Goal: Information Seeking & Learning: Learn about a topic

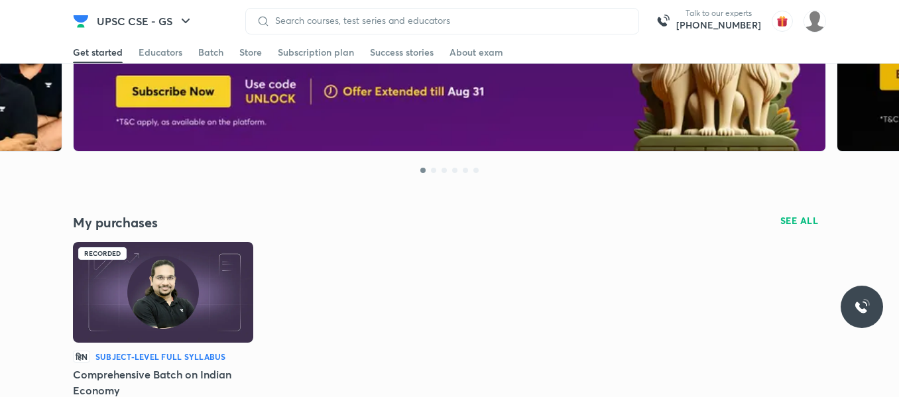
click at [209, 292] on img at bounding box center [163, 292] width 180 height 101
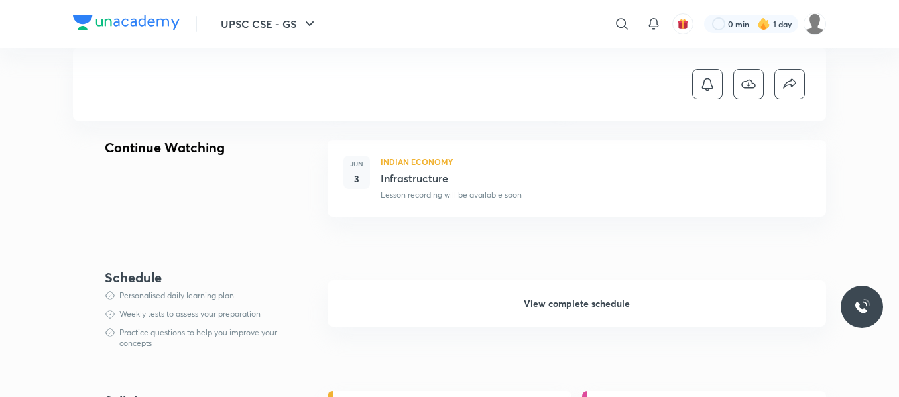
scroll to position [464, 0]
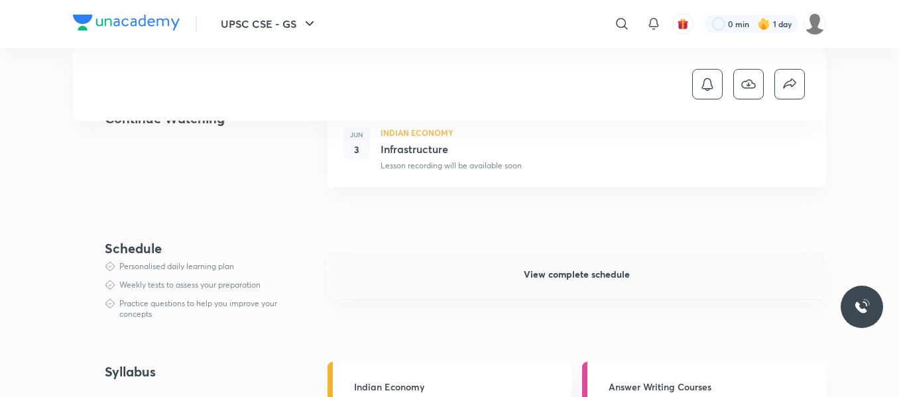
click at [573, 271] on span "View complete schedule" at bounding box center [577, 274] width 106 height 13
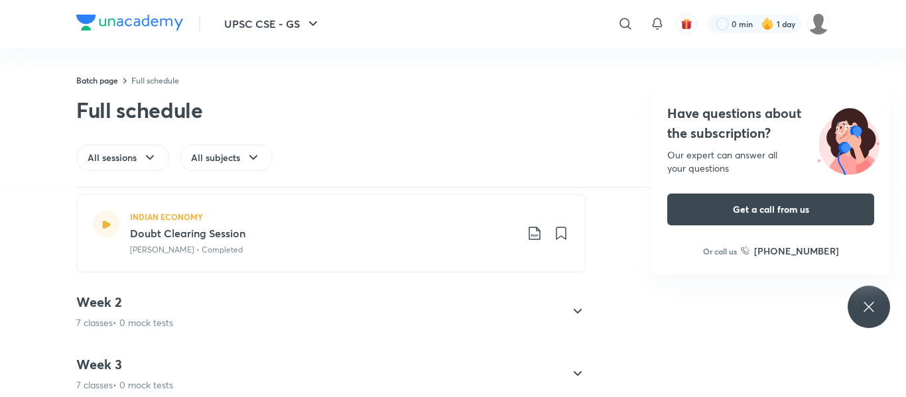
scroll to position [619, 0]
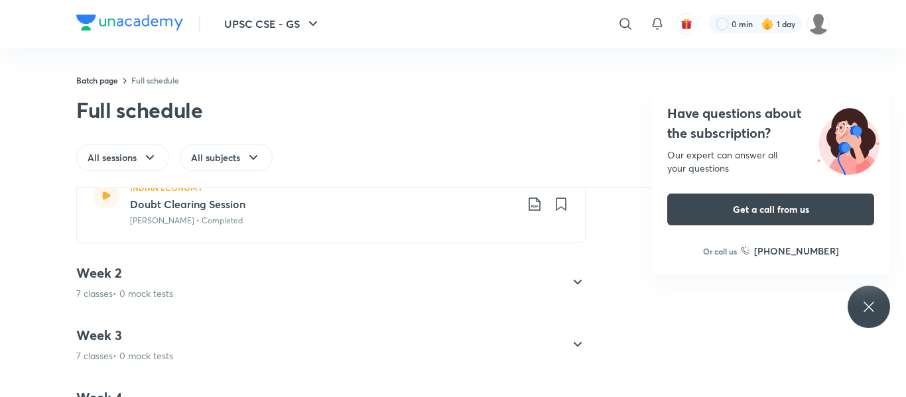
click at [318, 278] on div "Week 2 7 classes • 0 mock tests" at bounding box center [318, 283] width 485 height 36
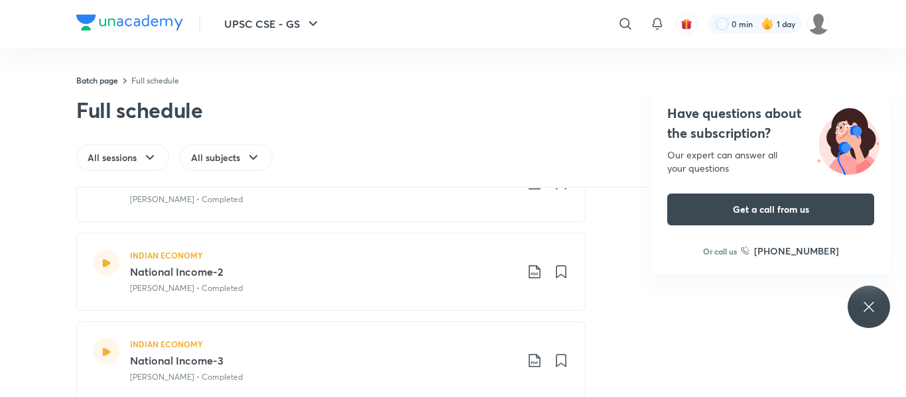
scroll to position [396, 0]
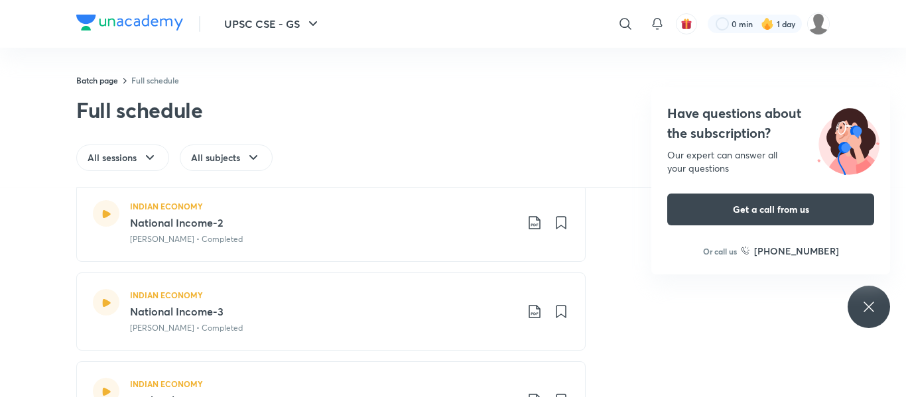
click at [200, 312] on h3 "National Income-3" at bounding box center [323, 312] width 386 height 16
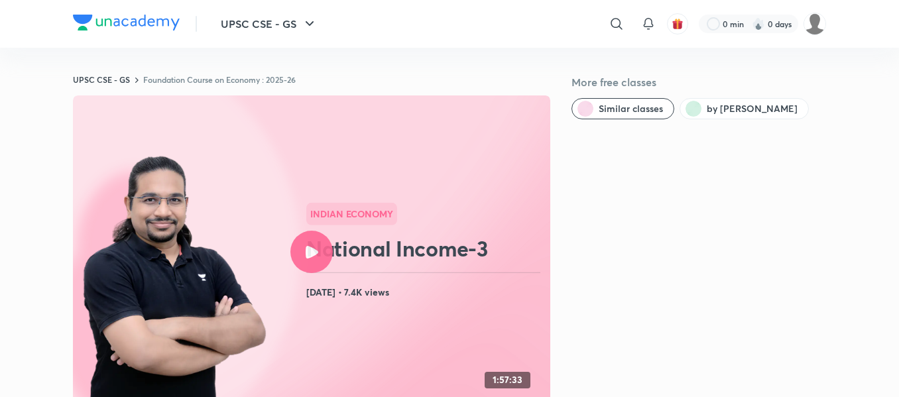
click at [318, 270] on div at bounding box center [311, 252] width 42 height 42
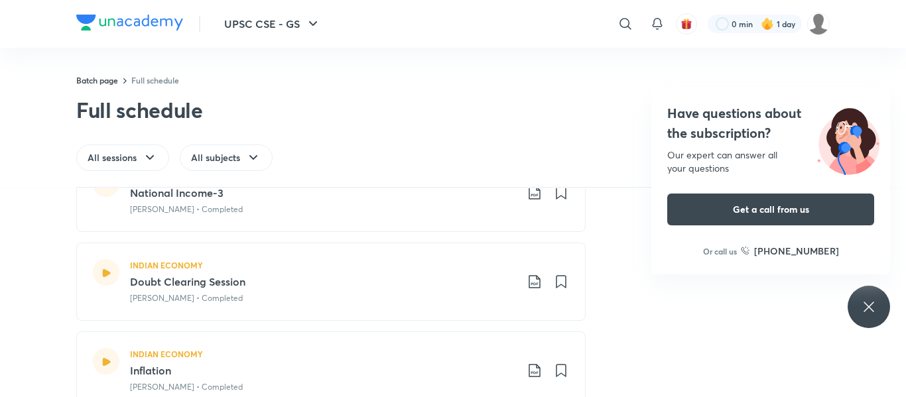
scroll to position [505, 0]
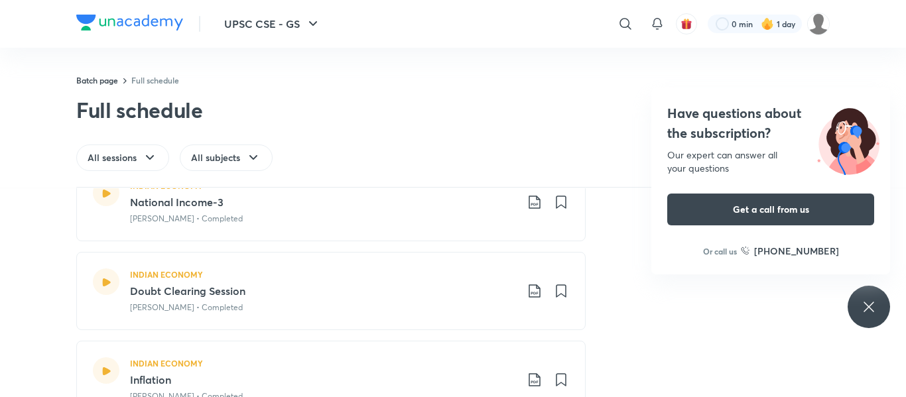
click at [206, 295] on h3 "Doubt Clearing Session" at bounding box center [323, 291] width 386 height 16
